Goal: Obtain resource: Download file/media

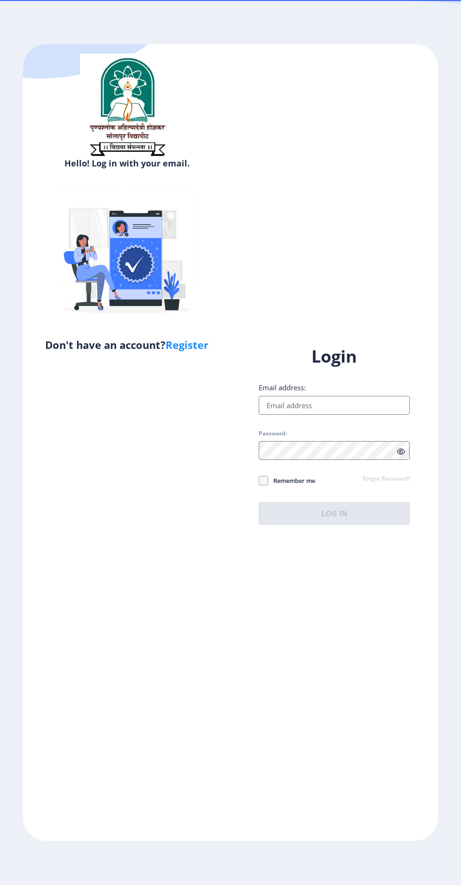
type input "pradipwaghmare09@gmail.com"
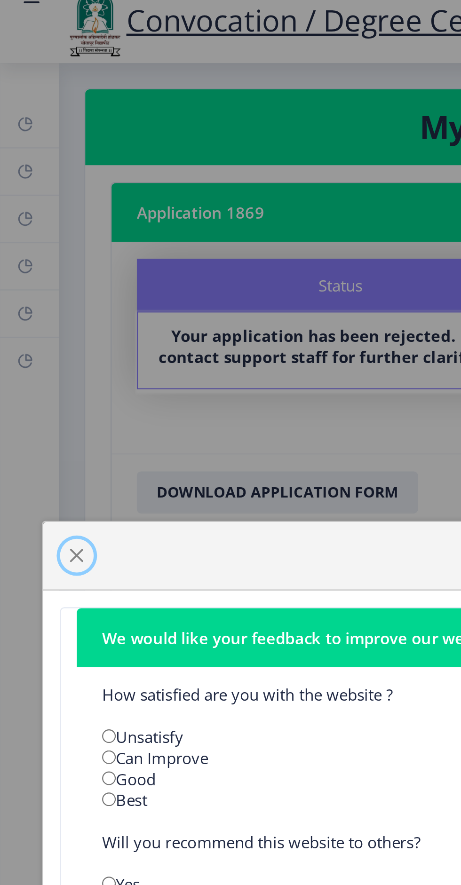
click at [30, 259] on button "button" at bounding box center [34, 255] width 15 height 15
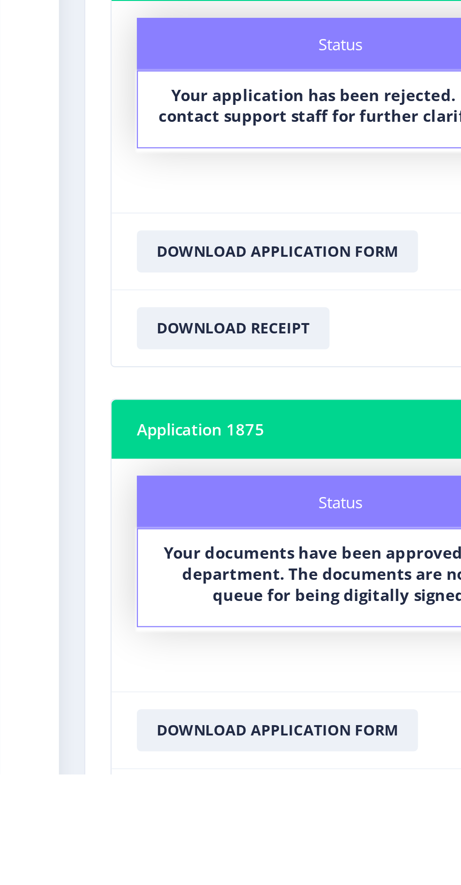
click at [121, 885] on button "Download Receipt" at bounding box center [104, 899] width 86 height 19
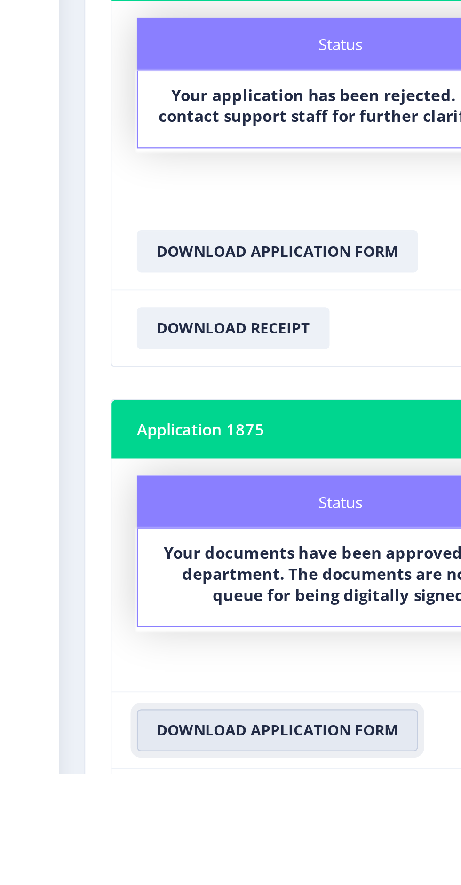
click at [139, 856] on button "Download Application Form" at bounding box center [124, 865] width 126 height 19
click at [147, 856] on button "Download Application Form" at bounding box center [124, 865] width 126 height 19
click at [150, 856] on button "Download Application Form" at bounding box center [124, 865] width 126 height 19
click at [141, 856] on button "Download Application Form" at bounding box center [124, 865] width 126 height 19
click at [136, 859] on button "Download Application Form" at bounding box center [124, 865] width 126 height 19
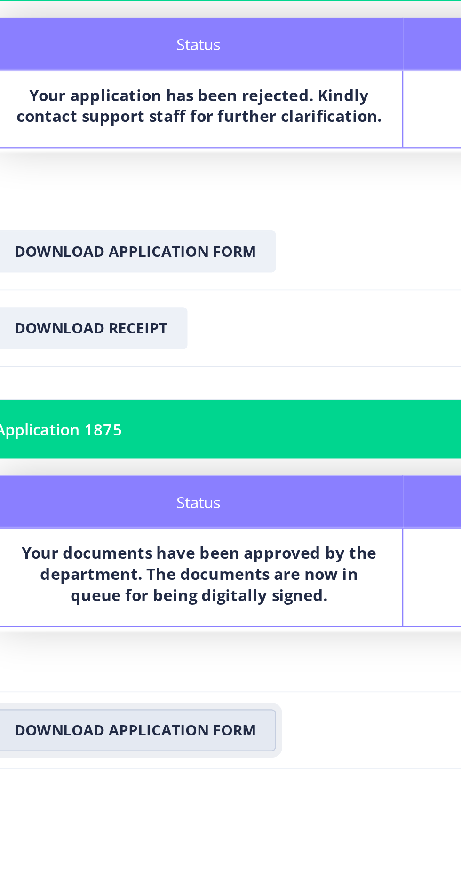
click at [162, 859] on button "Download Application Form" at bounding box center [124, 865] width 126 height 19
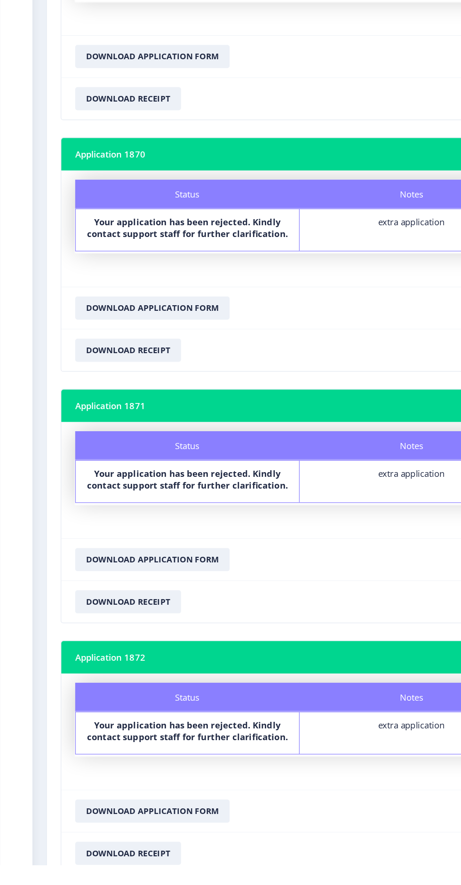
scroll to position [0, 0]
